Goal: Check status: Check status

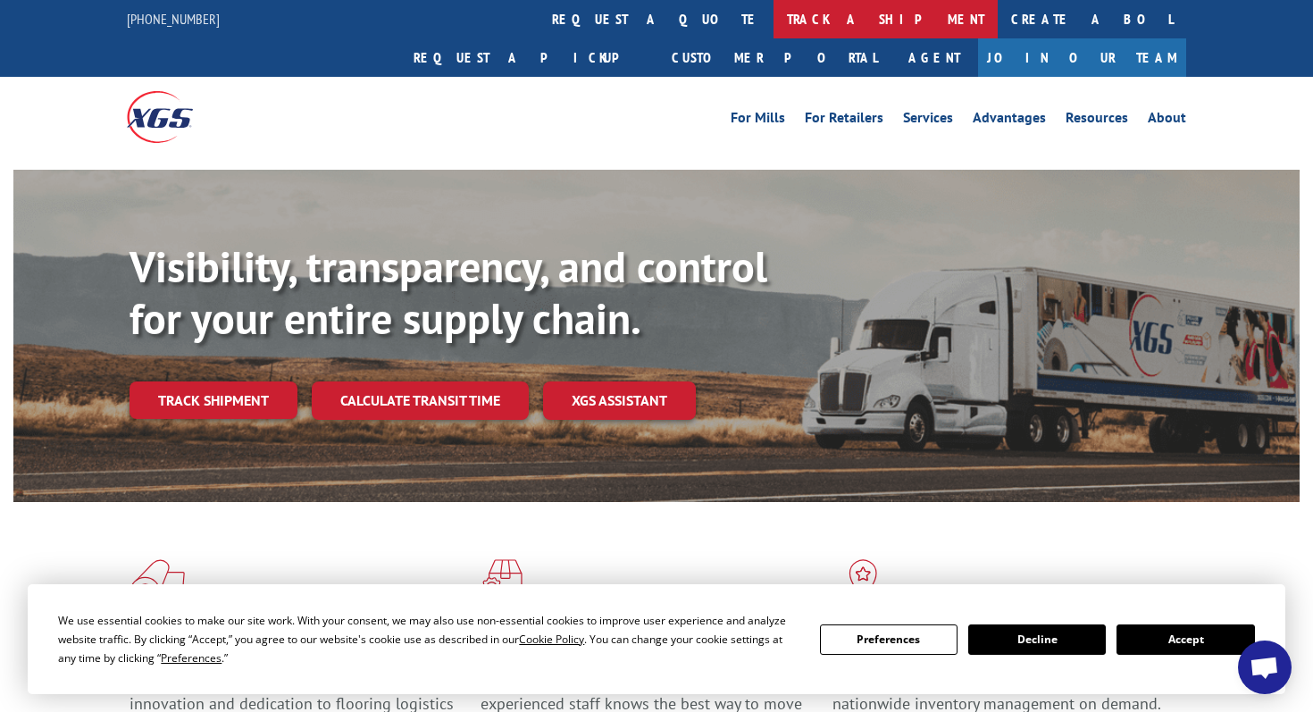
click at [774, 18] on link "track a shipment" at bounding box center [886, 19] width 224 height 38
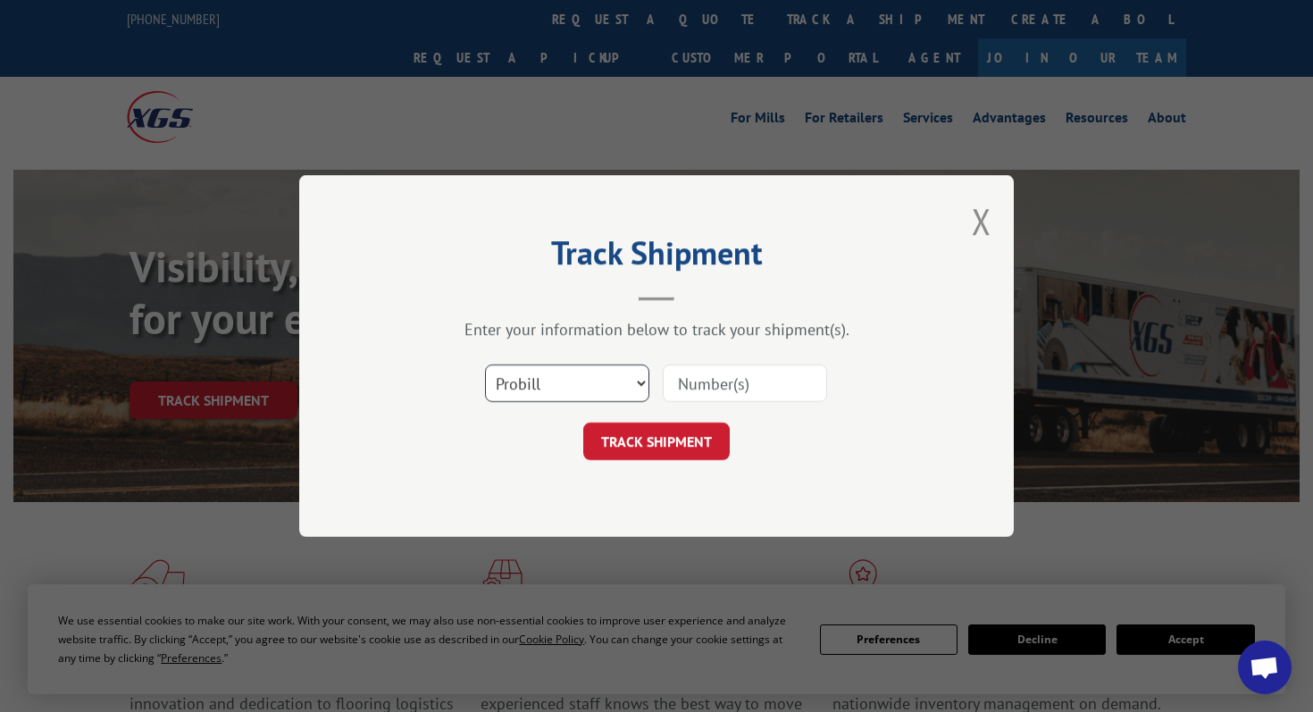
click at [614, 369] on select "Select category... Probill BOL PO" at bounding box center [567, 384] width 164 height 38
select select "bol"
click at [485, 365] on select "Select category... Probill BOL PO" at bounding box center [567, 384] width 164 height 38
drag, startPoint x: 614, startPoint y: 370, endPoint x: 717, endPoint y: 388, distance: 104.3
click at [717, 388] on input at bounding box center [745, 384] width 164 height 38
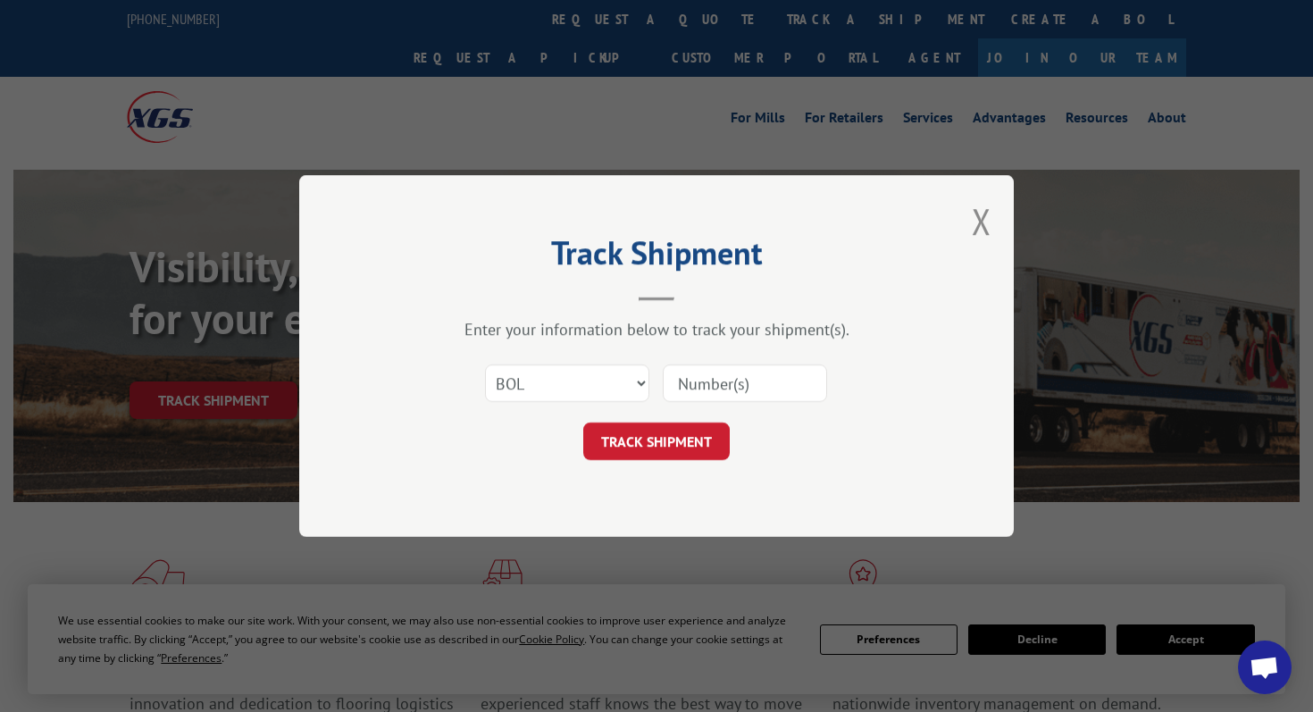
paste input "243864"
type input "243864"
click button "TRACK SHIPMENT" at bounding box center [656, 442] width 147 height 38
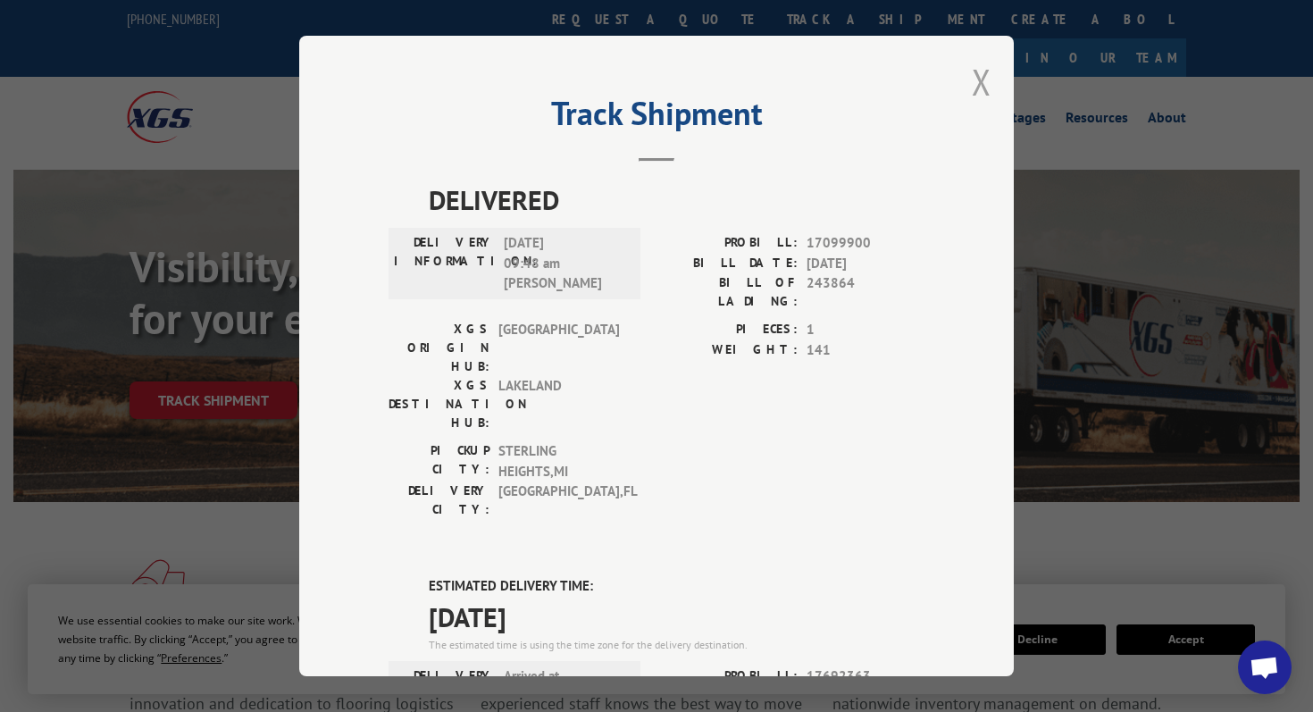
click at [981, 88] on button "Close modal" at bounding box center [982, 81] width 20 height 47
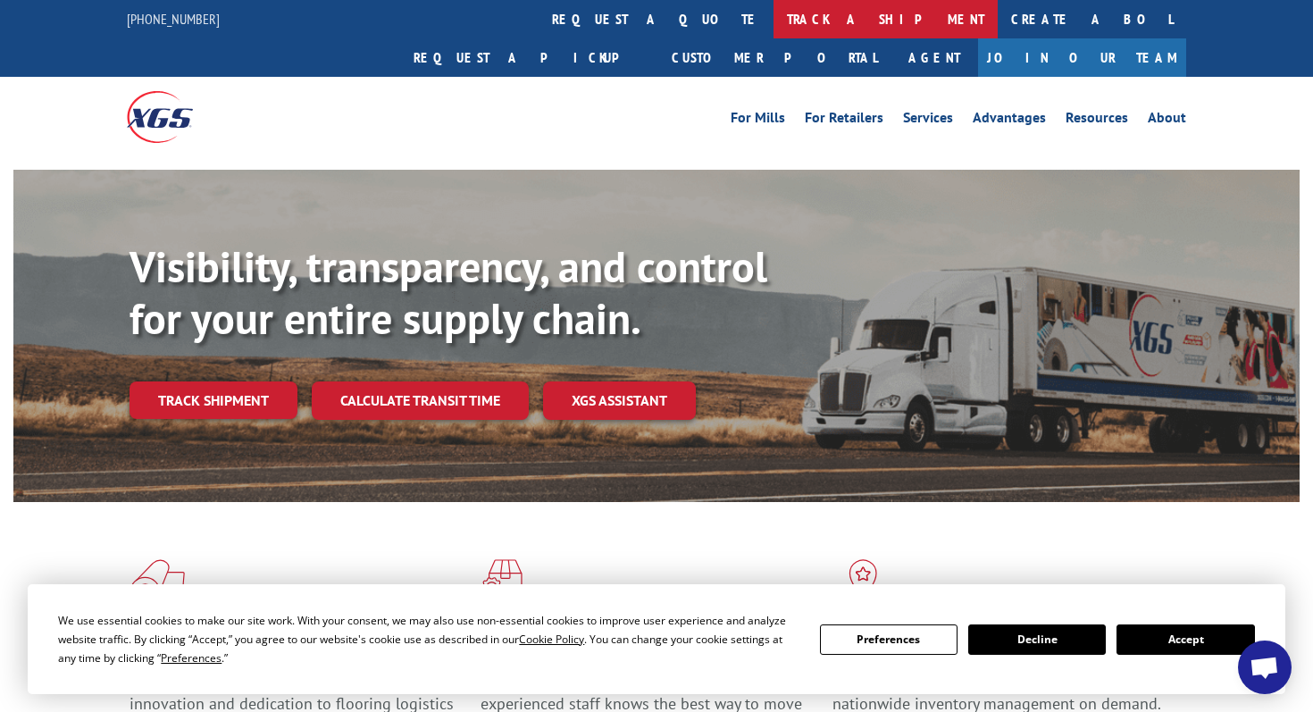
click at [774, 11] on link "track a shipment" at bounding box center [886, 19] width 224 height 38
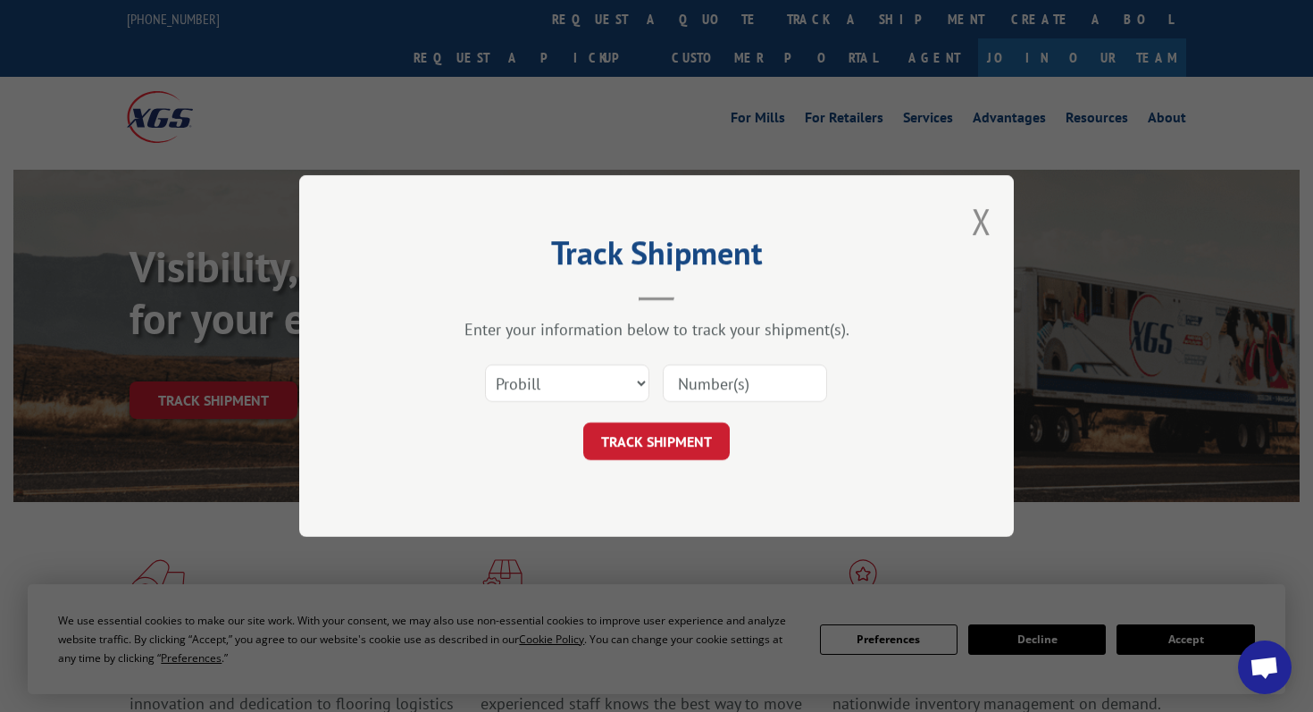
click at [720, 372] on input at bounding box center [745, 384] width 164 height 38
paste input "16288859"
type input "16288859"
click button "TRACK SHIPMENT" at bounding box center [656, 442] width 147 height 38
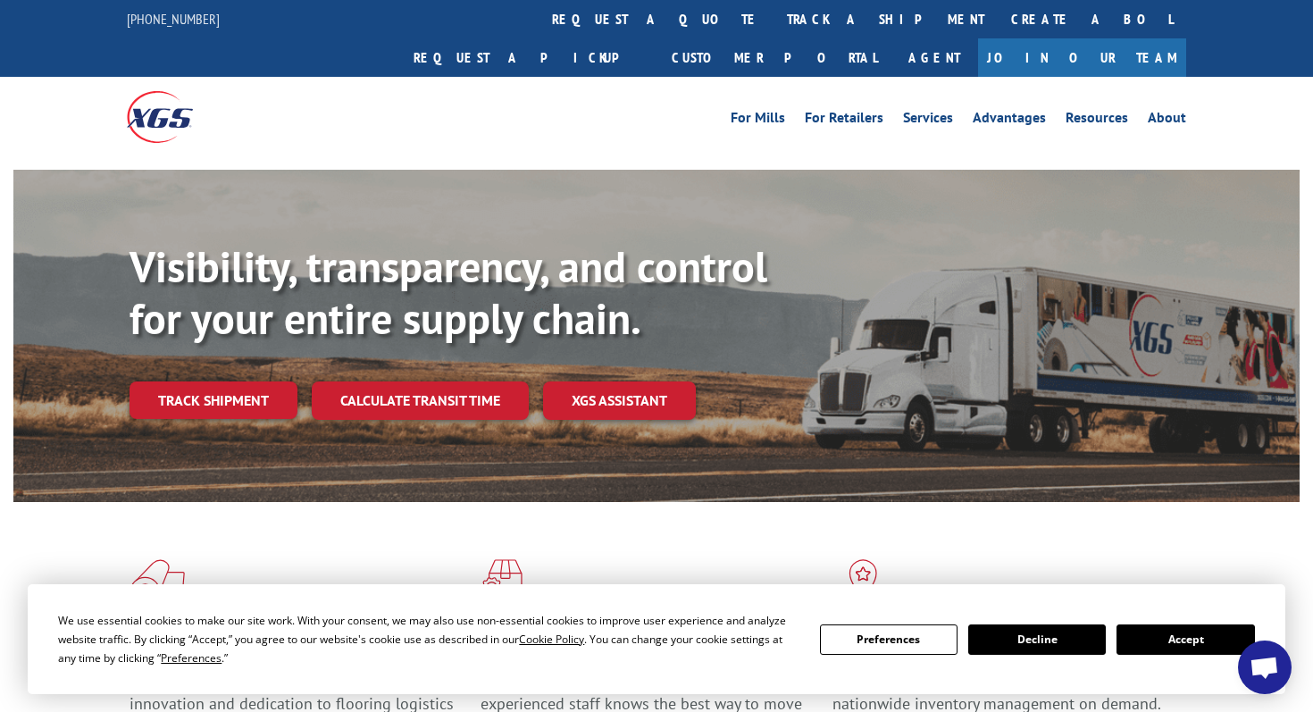
drag, startPoint x: 578, startPoint y: 21, endPoint x: 578, endPoint y: 31, distance: 9.8
click at [774, 21] on link "track a shipment" at bounding box center [886, 19] width 224 height 38
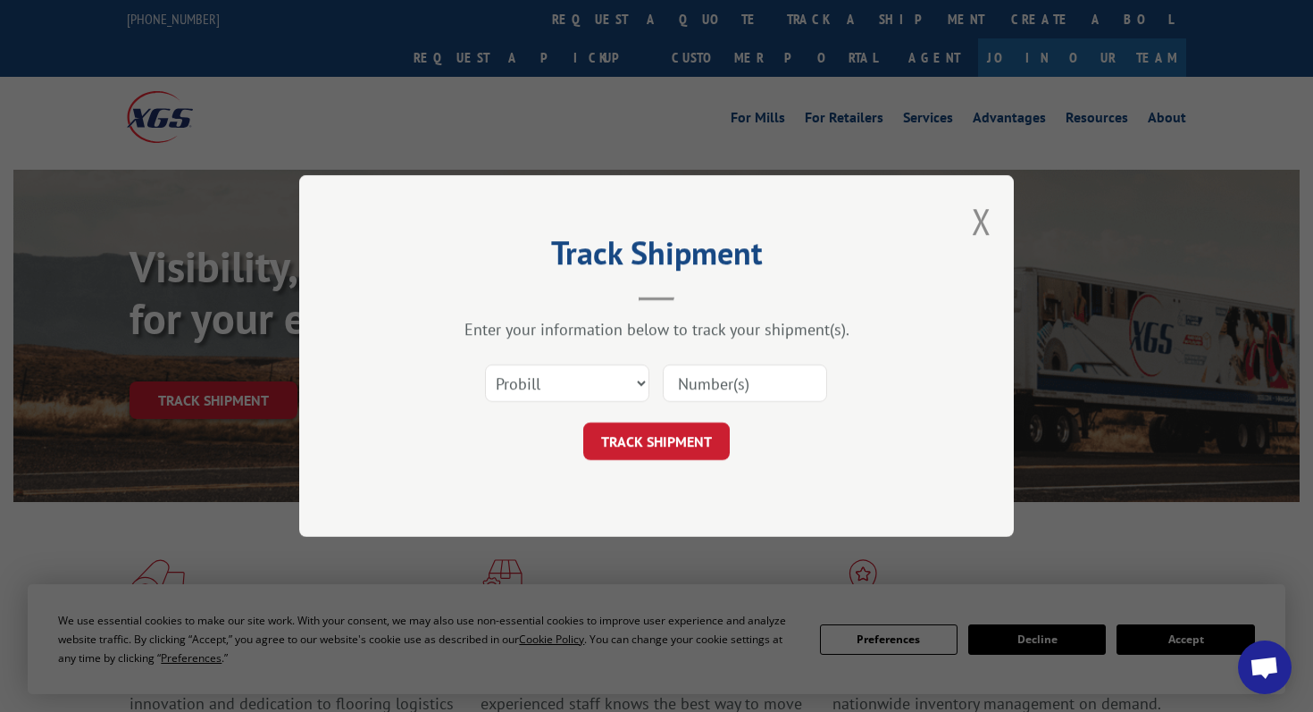
click at [725, 368] on input at bounding box center [745, 384] width 164 height 38
paste input "816595"
type input "816595"
click at [577, 370] on select "Select category... Probill BOL PO" at bounding box center [567, 384] width 164 height 38
select select "bol"
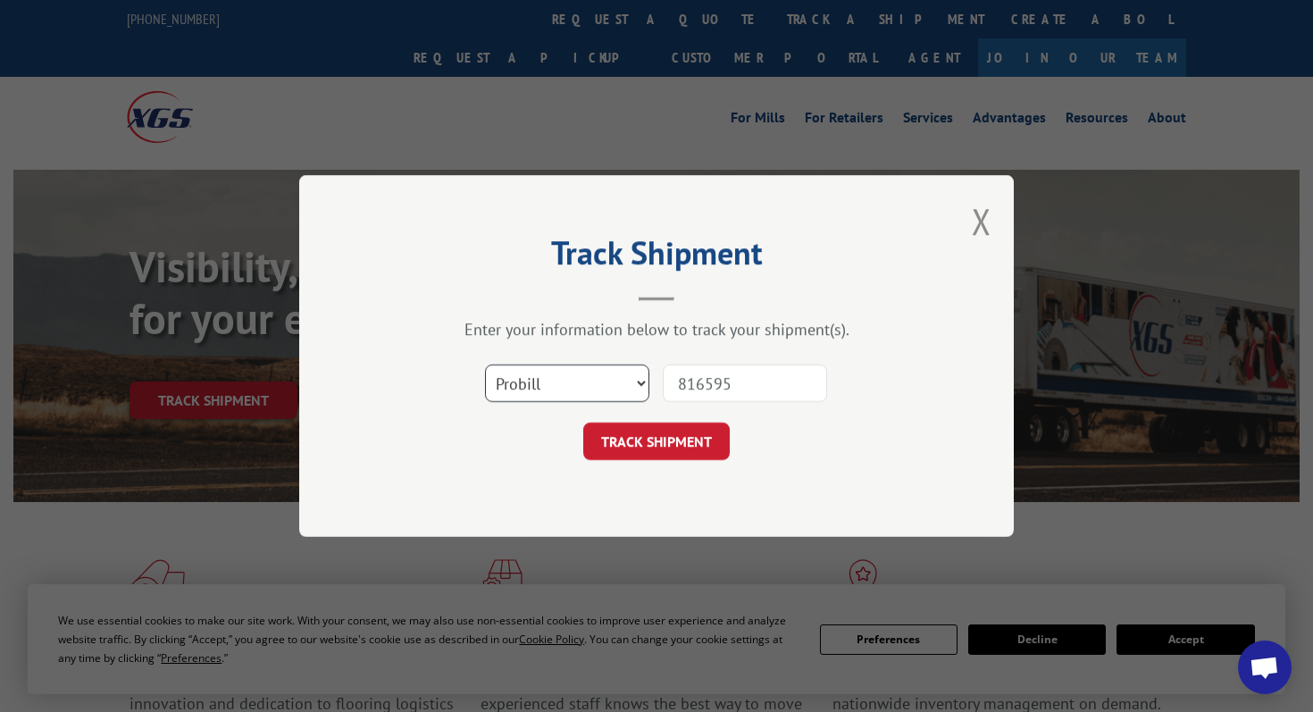
click at [485, 365] on select "Select category... Probill BOL PO" at bounding box center [567, 384] width 164 height 38
click at [641, 444] on button "TRACK SHIPMENT" at bounding box center [656, 442] width 147 height 38
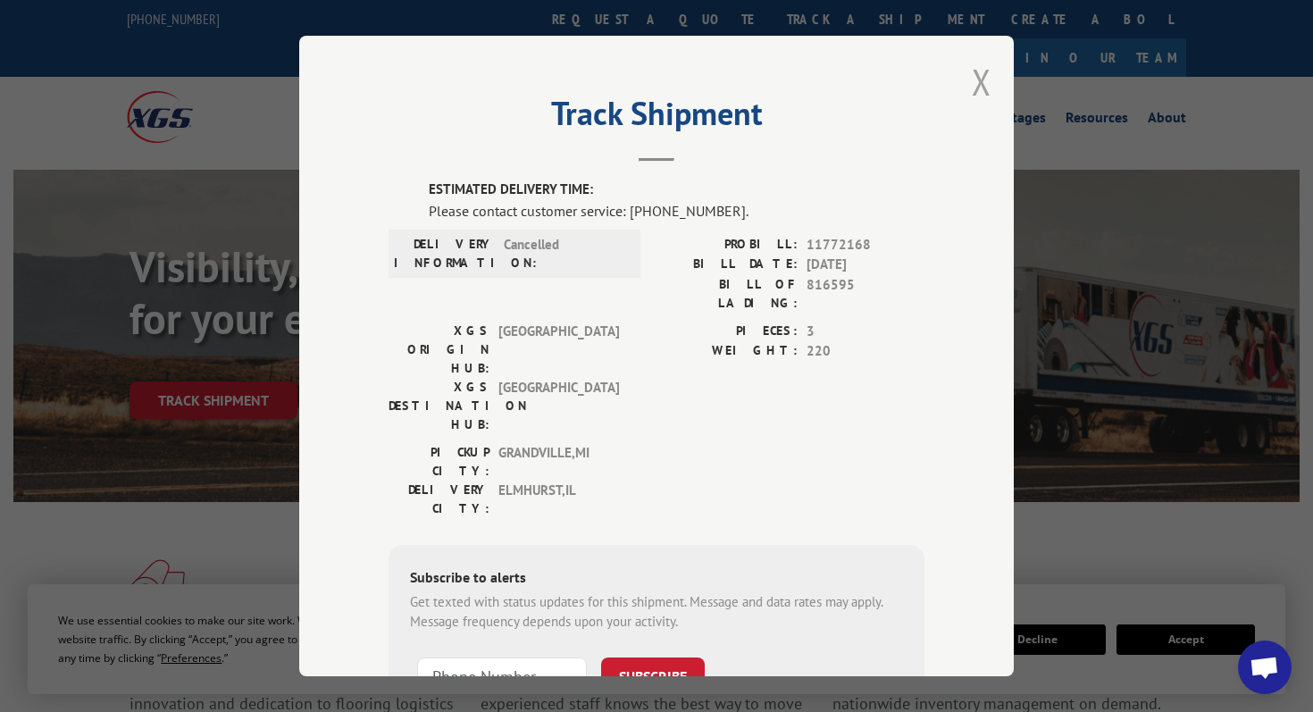
click at [982, 86] on button "Close modal" at bounding box center [982, 81] width 20 height 47
